Goal: Task Accomplishment & Management: Complete application form

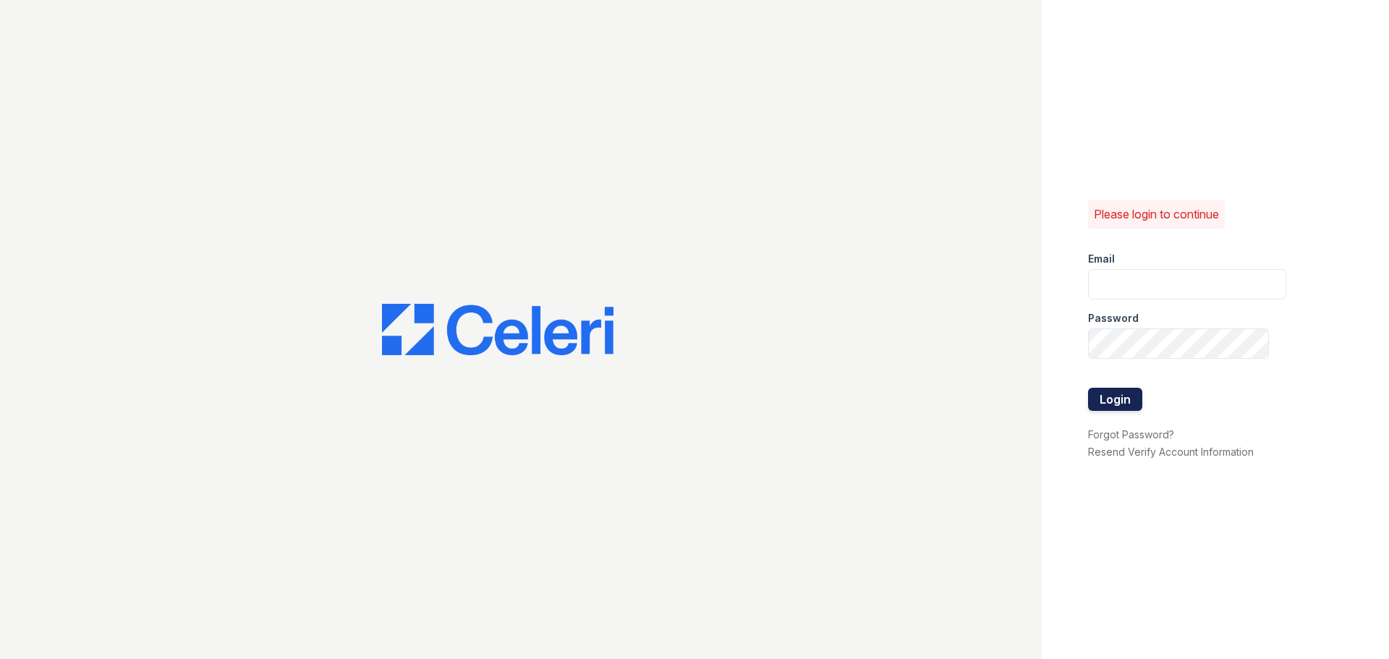
type input "arrivestreetervilleleasing@trinity-pm.com"
click at [1129, 402] on button "Login" at bounding box center [1115, 399] width 54 height 23
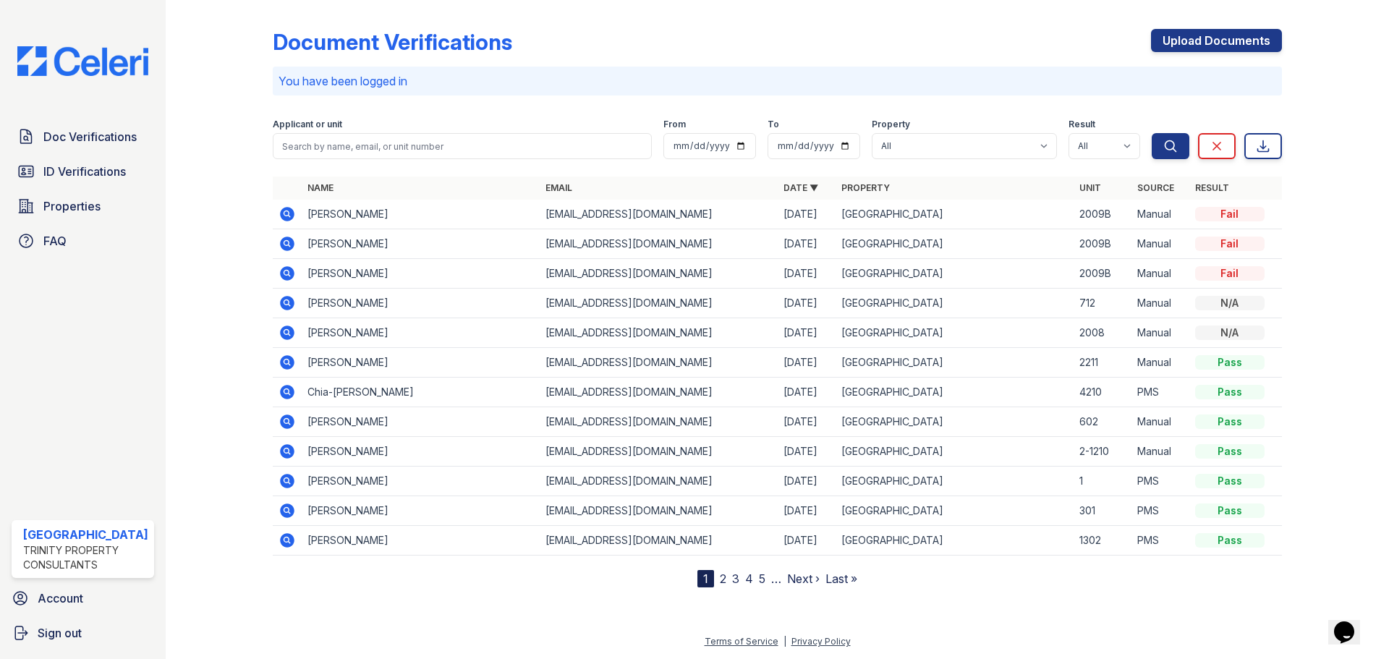
click at [1233, 271] on div "Fail" at bounding box center [1229, 273] width 69 height 14
click at [284, 271] on icon at bounding box center [287, 273] width 17 height 17
click at [284, 247] on icon at bounding box center [287, 244] width 14 height 14
click at [289, 271] on icon at bounding box center [287, 273] width 14 height 14
click at [56, 109] on div "Doc Verifications ID Verifications Properties FAQ Arrive Streeterville Trinity …" at bounding box center [83, 329] width 166 height 659
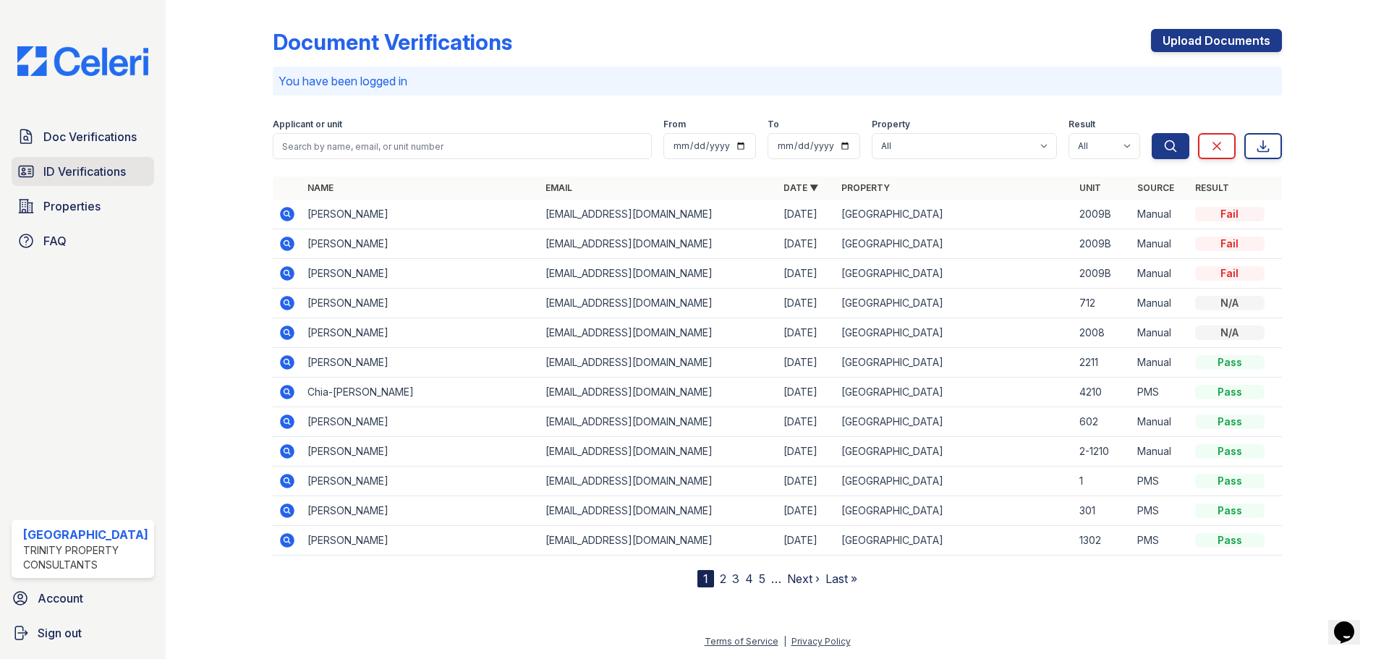
click at [65, 166] on span "ID Verifications" at bounding box center [84, 171] width 82 height 17
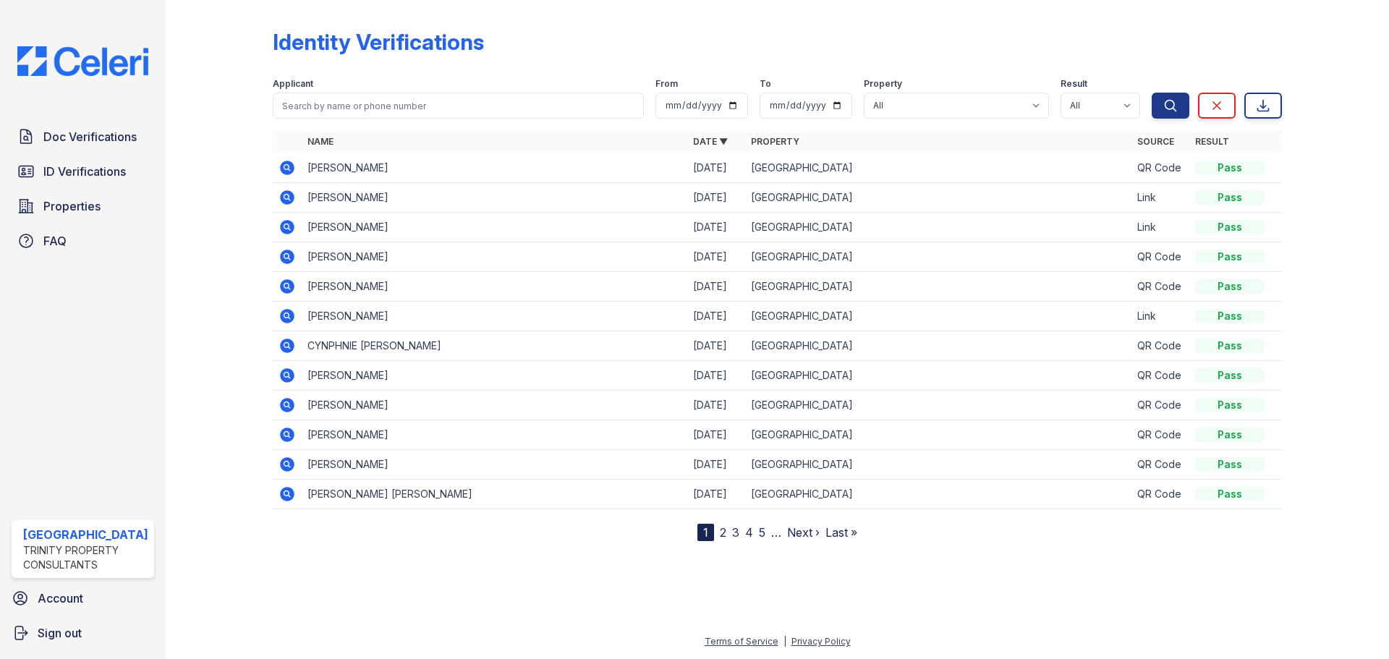
click at [281, 162] on icon at bounding box center [287, 167] width 17 height 17
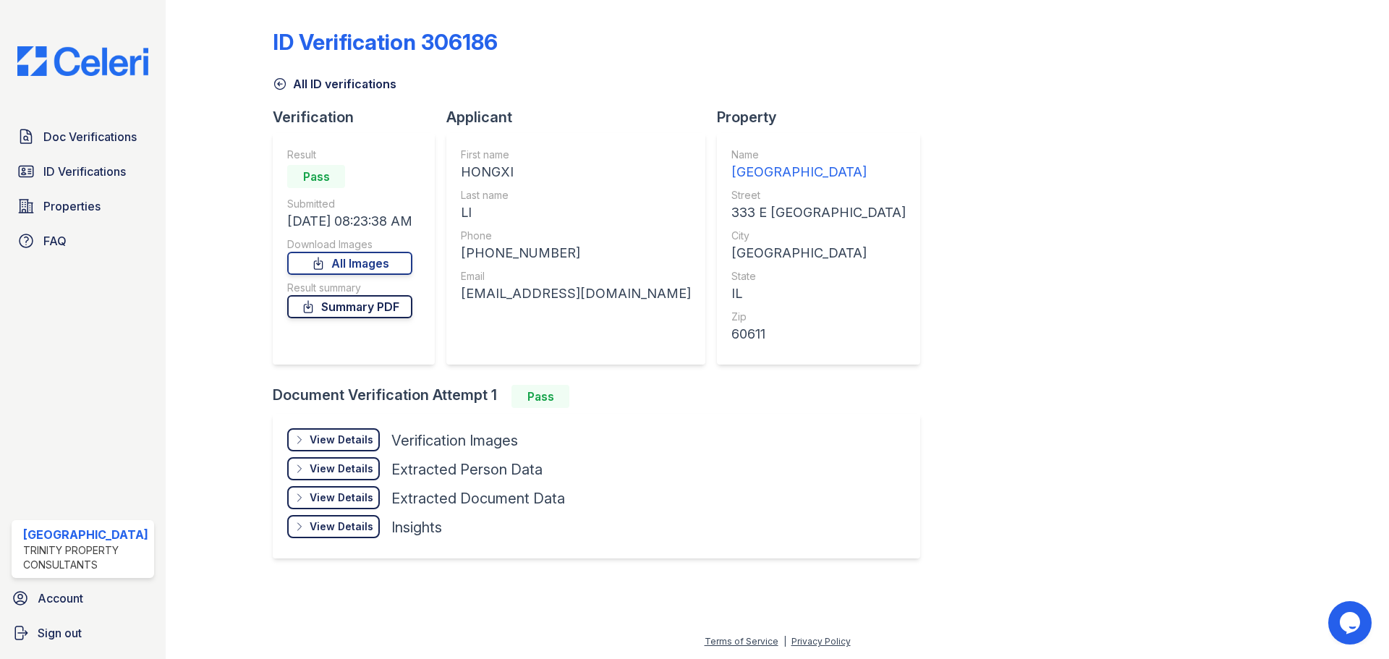
click at [343, 308] on link "Summary PDF" at bounding box center [349, 306] width 125 height 23
click at [376, 258] on link "All Images" at bounding box center [349, 263] width 125 height 23
click at [45, 128] on span "Doc Verifications" at bounding box center [89, 136] width 93 height 17
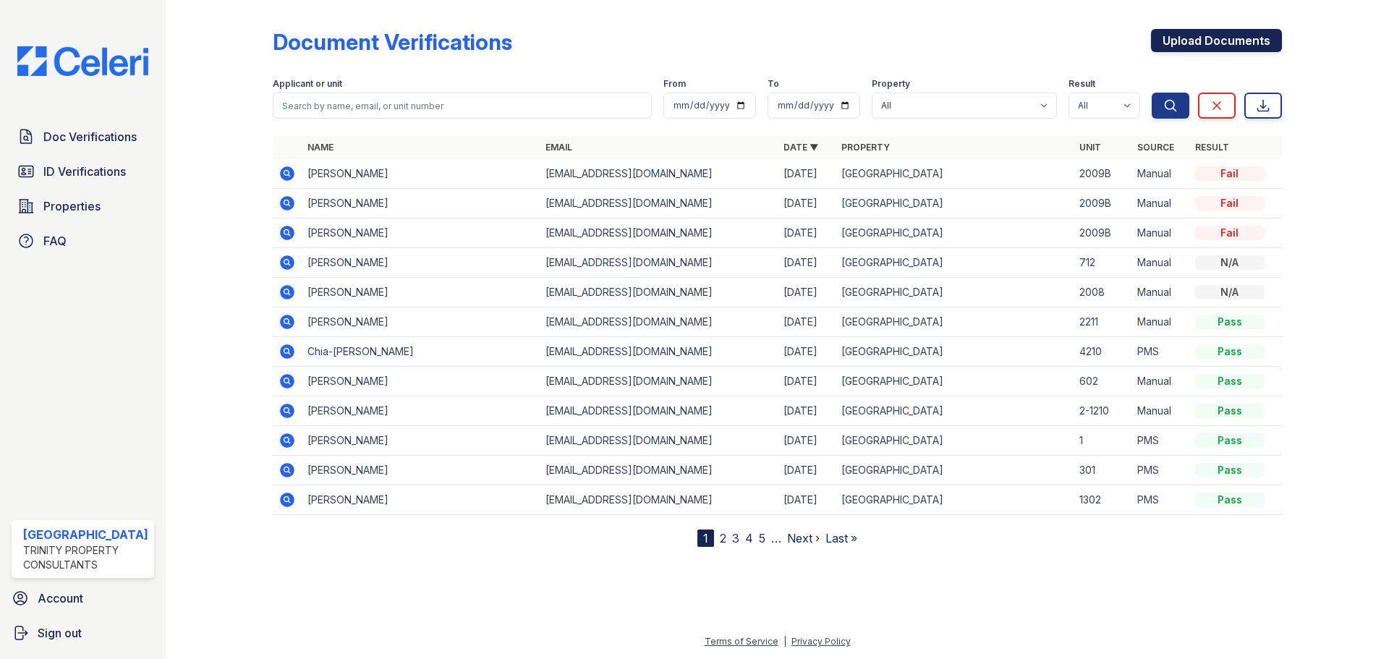
click at [1213, 41] on link "Upload Documents" at bounding box center [1216, 40] width 131 height 23
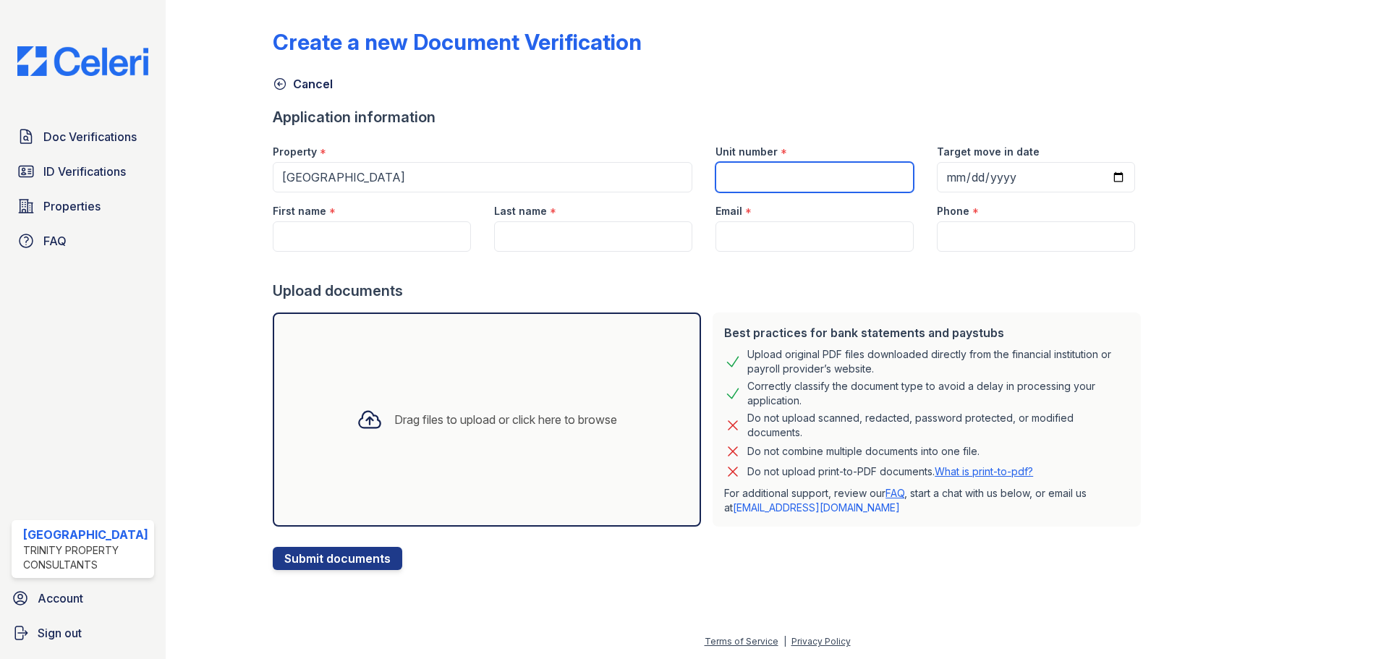
click at [780, 166] on input "Unit number" at bounding box center [815, 177] width 198 height 30
type input "1-1410"
click at [940, 176] on input "Target move in date" at bounding box center [1036, 177] width 198 height 30
click at [940, 177] on input "Target move in date" at bounding box center [1036, 177] width 198 height 30
type input "2025-08-30"
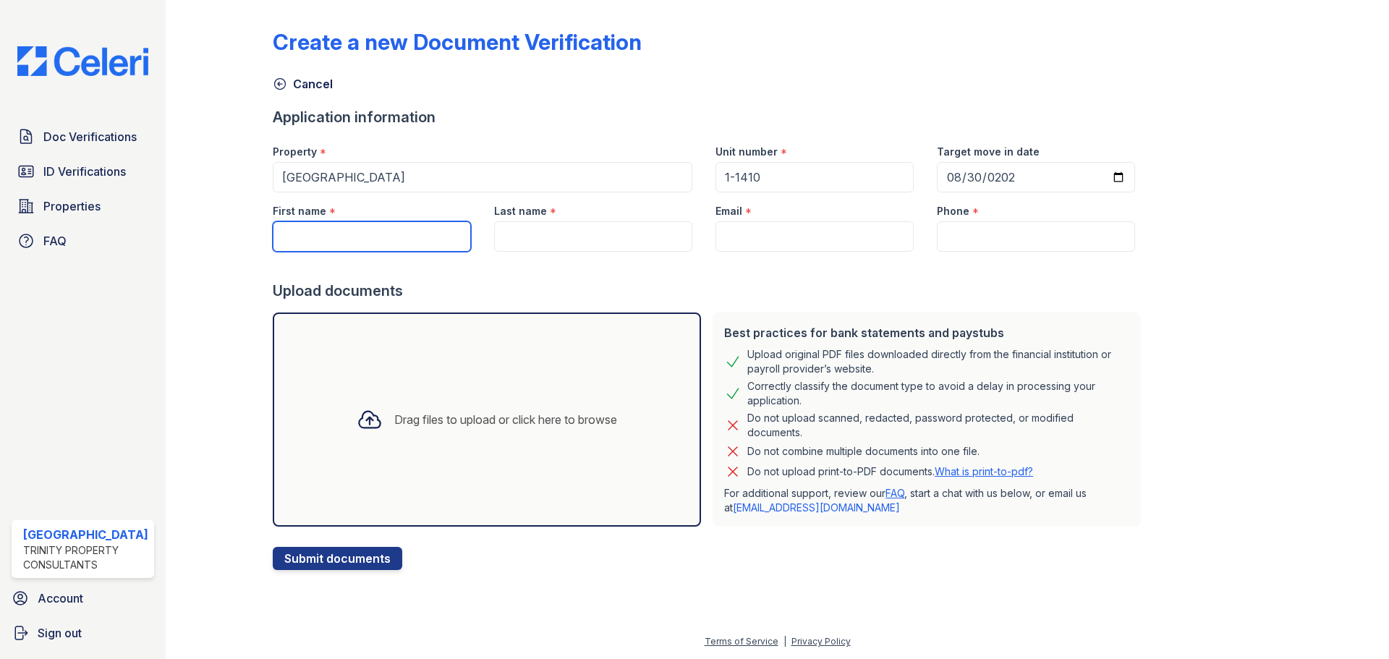
click at [329, 242] on input "First name" at bounding box center [372, 236] width 198 height 30
type input "s"
type input "[PERSON_NAME]"
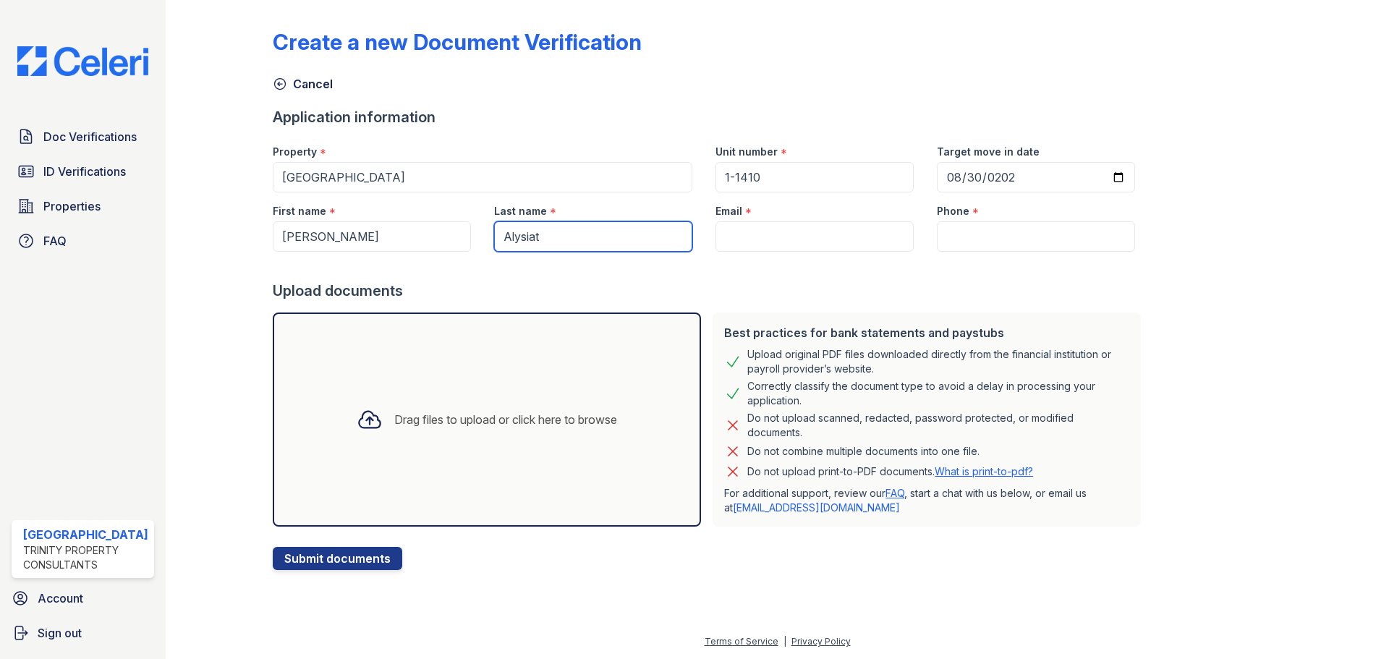
type input "Alysiat"
click at [768, 238] on input "Email" at bounding box center [815, 236] width 198 height 30
paste input "[EMAIL_ADDRESS][DOMAIN_NAME]"
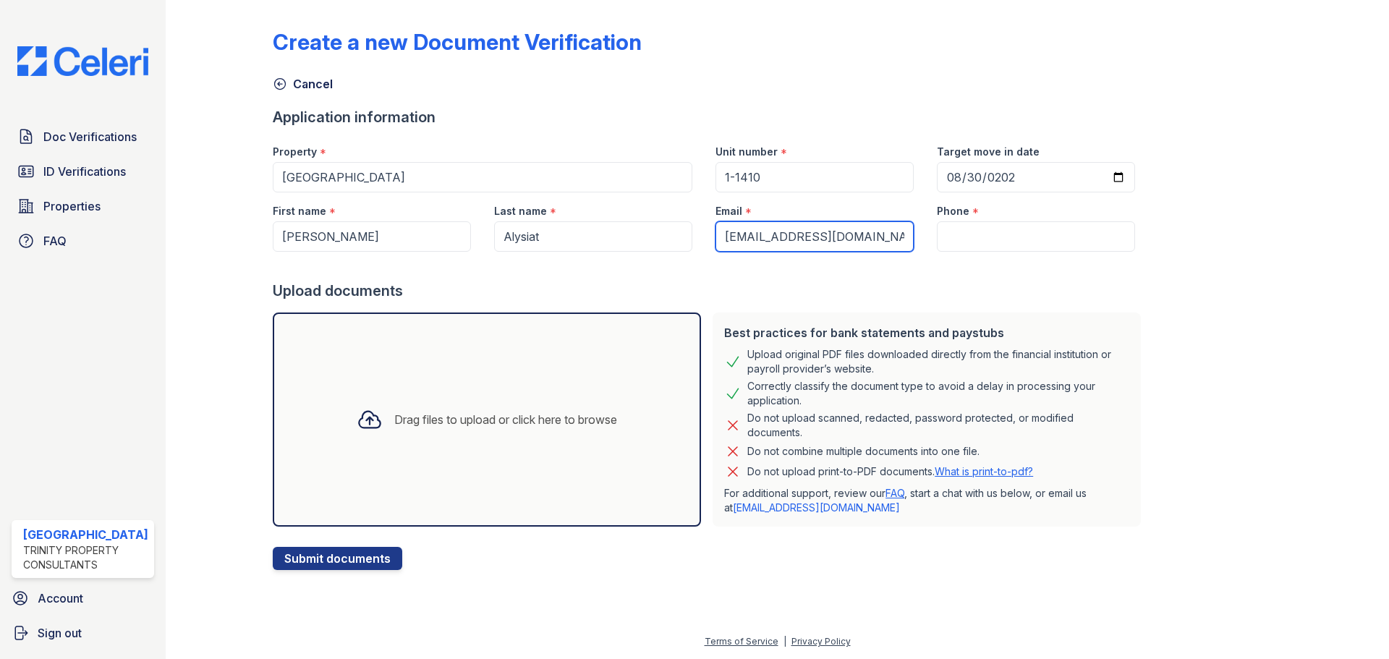
type input "[EMAIL_ADDRESS][DOMAIN_NAME]"
click at [957, 222] on input "Phone" at bounding box center [1036, 236] width 198 height 30
paste input "(312) 217-4082"
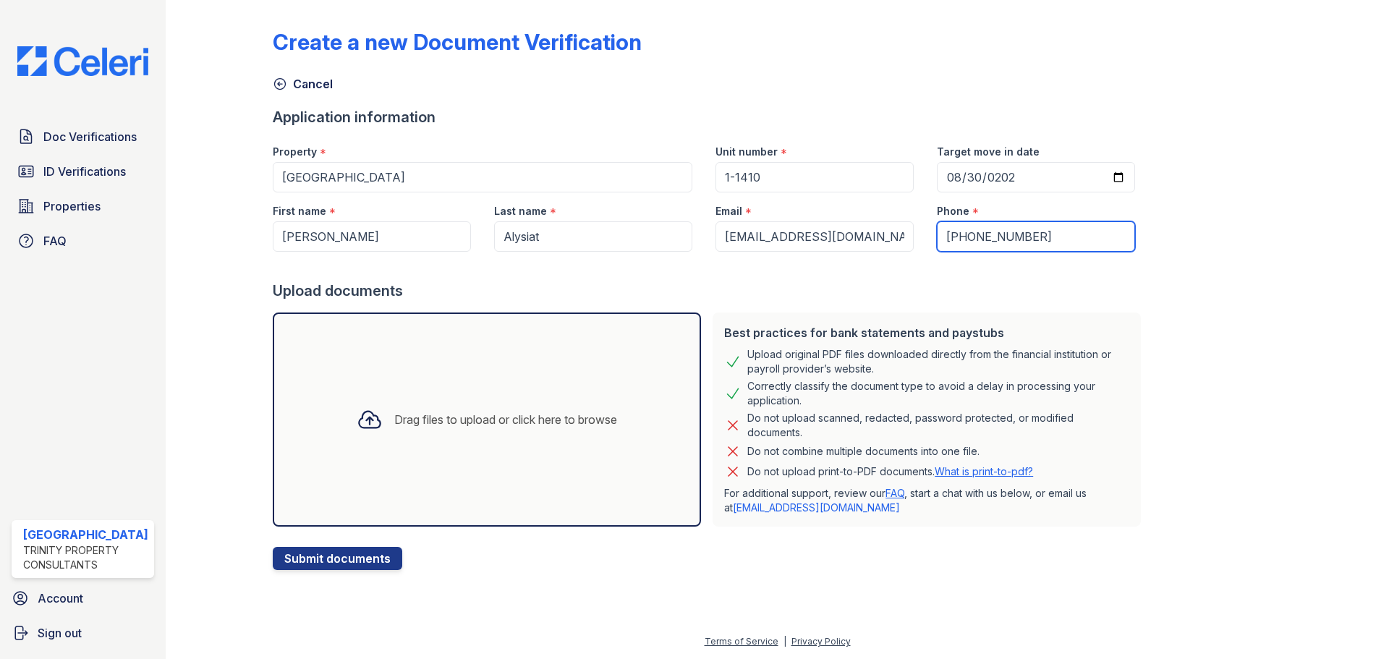
type input "(312) 217-4082"
click at [395, 413] on div "Drag files to upload or click here to browse" at bounding box center [505, 419] width 223 height 17
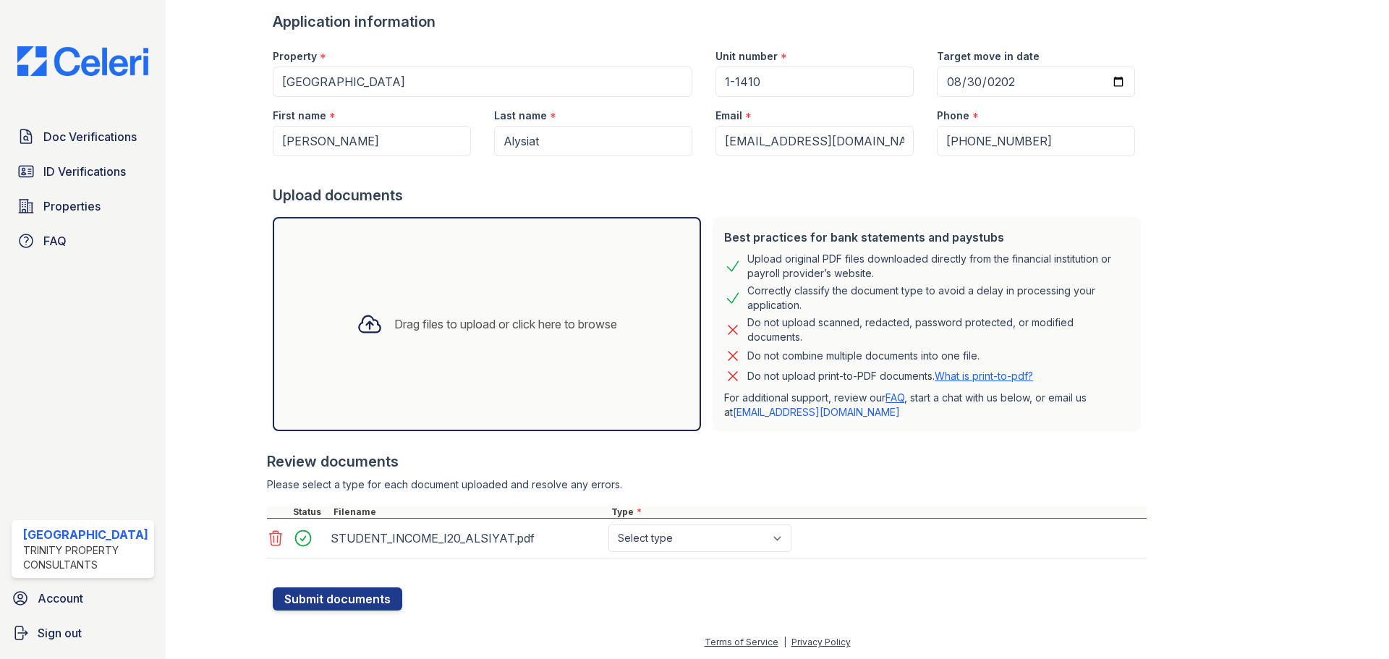
scroll to position [96, 0]
click at [789, 538] on select "Select type Paystub Bank Statement Offer Letter Tax Documents Benefit Award Let…" at bounding box center [700, 537] width 183 height 27
select select "benefit_award_letter"
click at [609, 524] on select "Select type Paystub Bank Statement Offer Letter Tax Documents Benefit Award Let…" at bounding box center [700, 537] width 183 height 27
click at [314, 601] on button "Submit documents" at bounding box center [338, 598] width 130 height 23
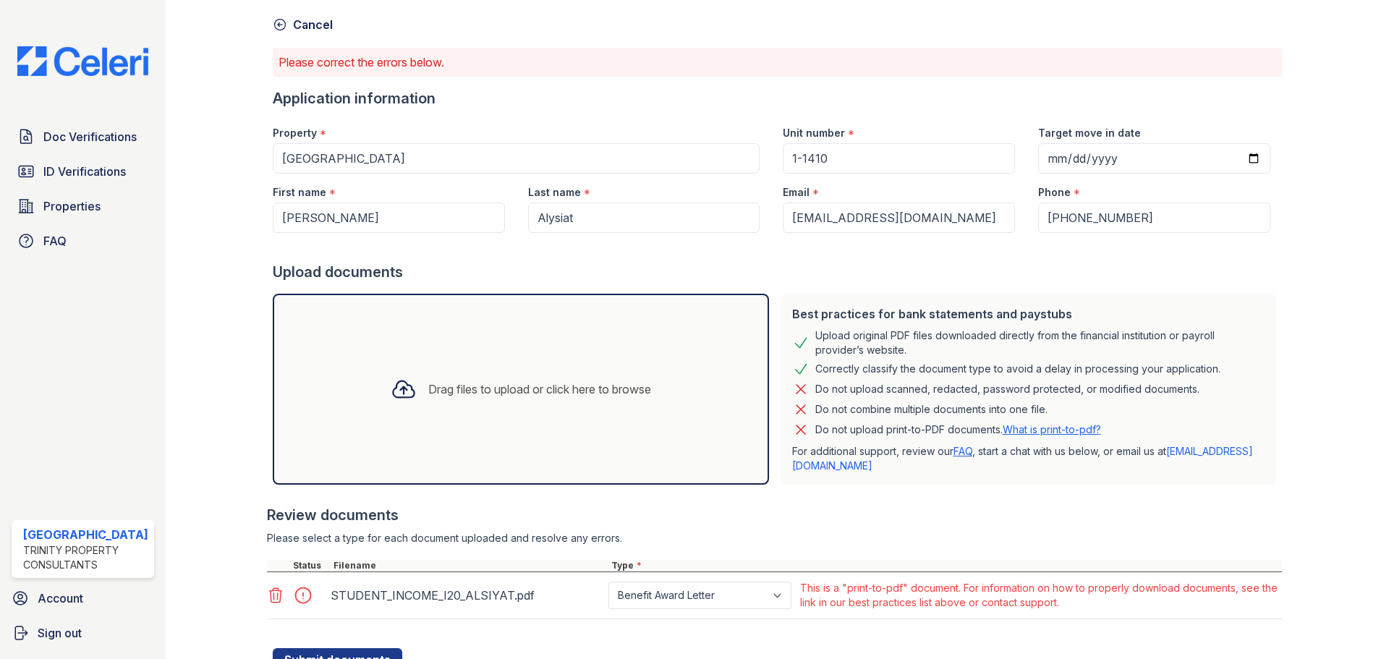
scroll to position [121, 0]
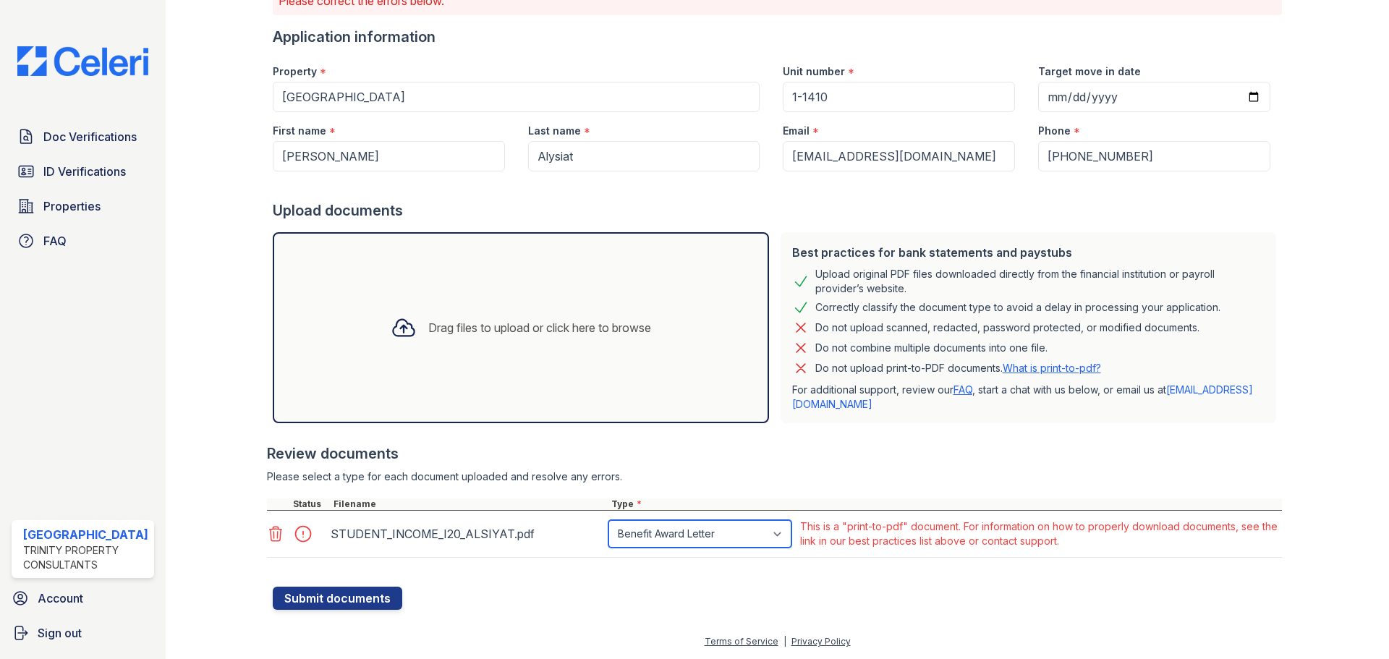
click at [784, 532] on select "Paystub Bank Statement Offer Letter Tax Documents Benefit Award Letter Investme…" at bounding box center [700, 533] width 183 height 27
select select "other"
click at [609, 520] on select "Paystub Bank Statement Offer Letter Tax Documents Benefit Award Letter Investme…" at bounding box center [700, 533] width 183 height 27
click at [291, 596] on button "Submit documents" at bounding box center [338, 598] width 130 height 23
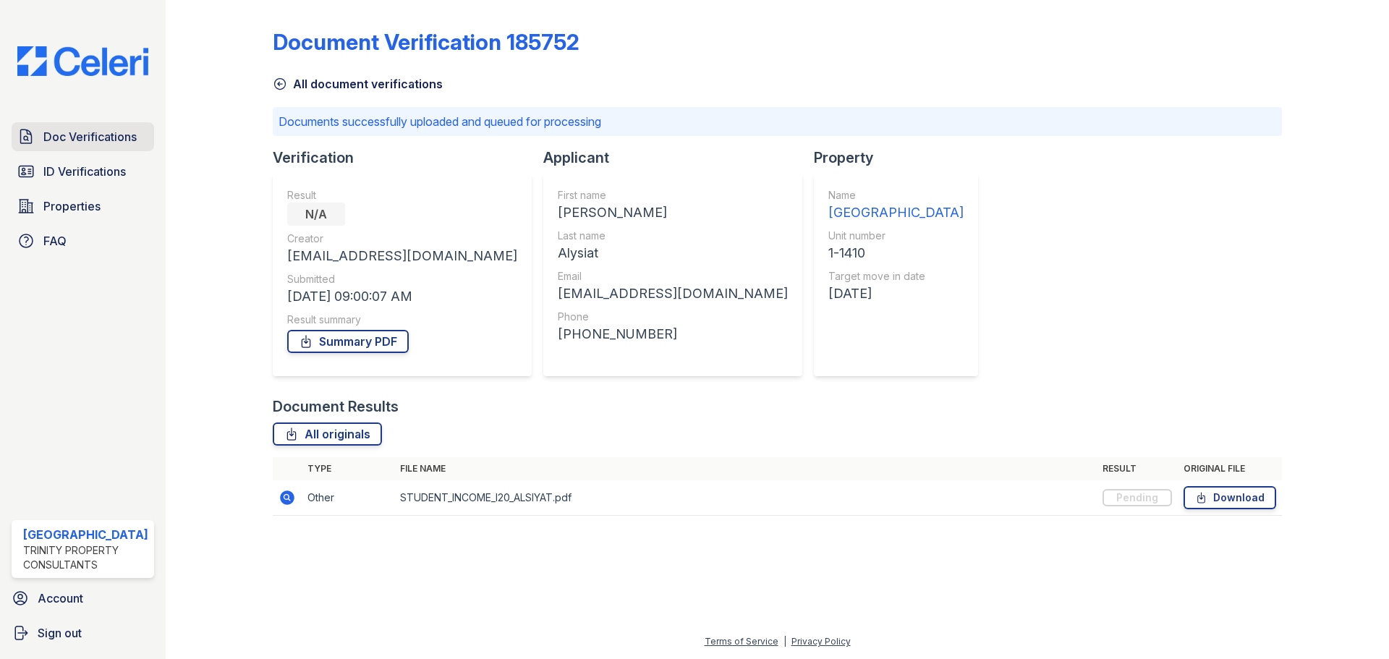
click at [86, 130] on span "Doc Verifications" at bounding box center [89, 136] width 93 height 17
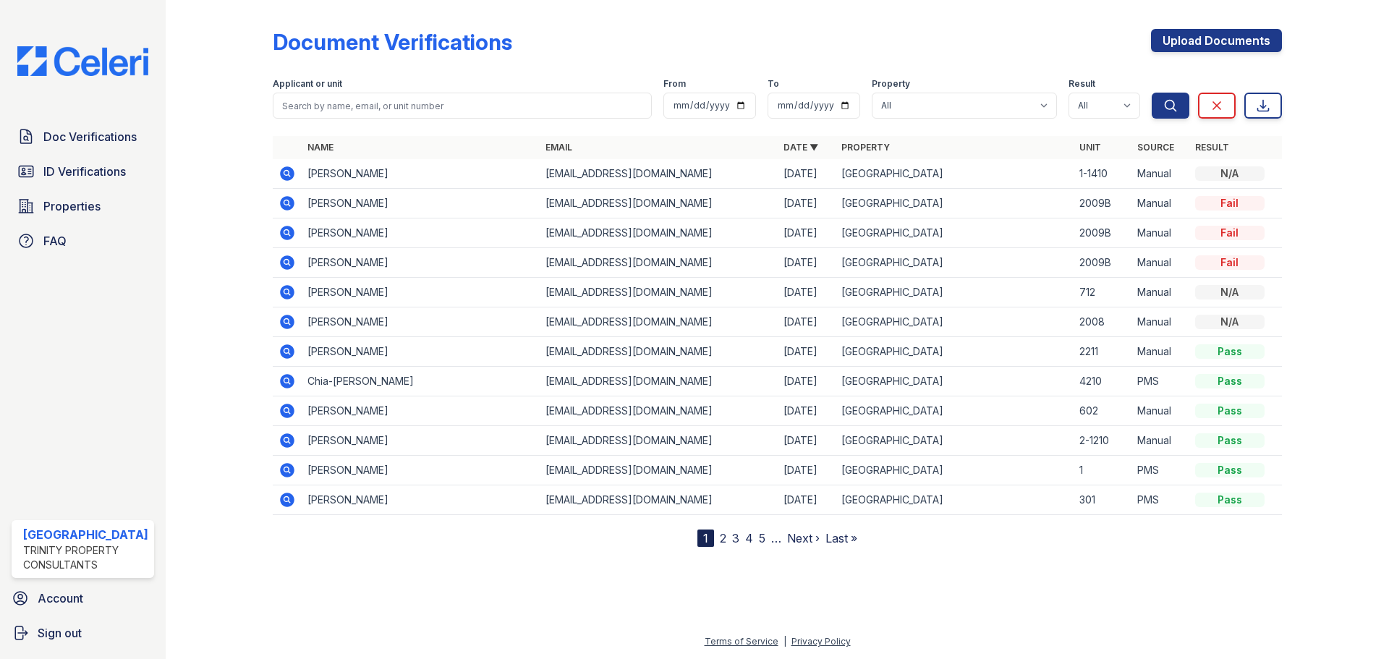
click at [284, 171] on icon at bounding box center [287, 173] width 17 height 17
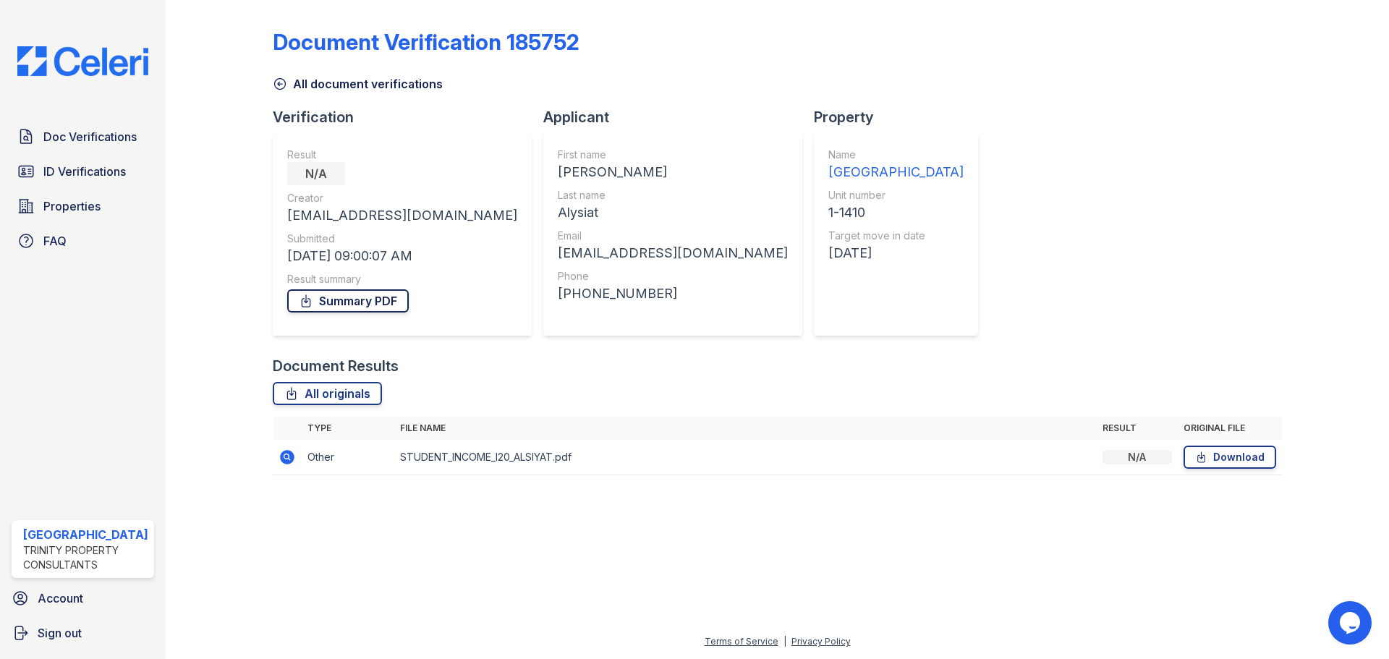
click at [381, 299] on link "Summary PDF" at bounding box center [348, 300] width 122 height 23
